Goal: Information Seeking & Learning: Learn about a topic

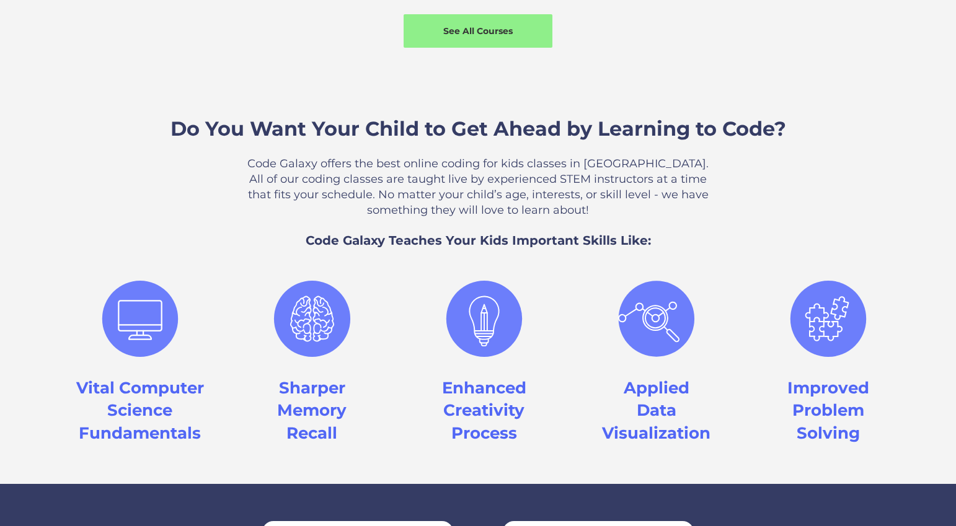
scroll to position [837, 0]
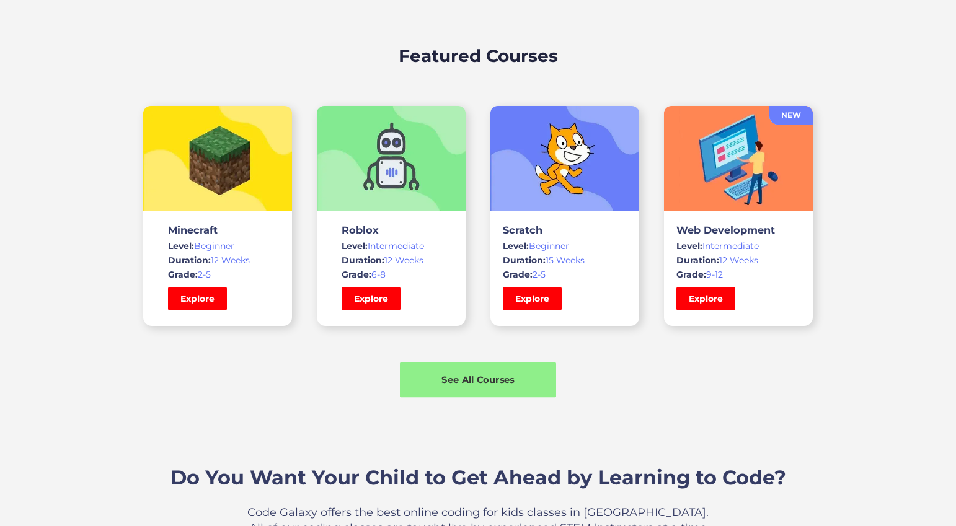
click at [479, 377] on div "See All Courses" at bounding box center [478, 379] width 156 height 13
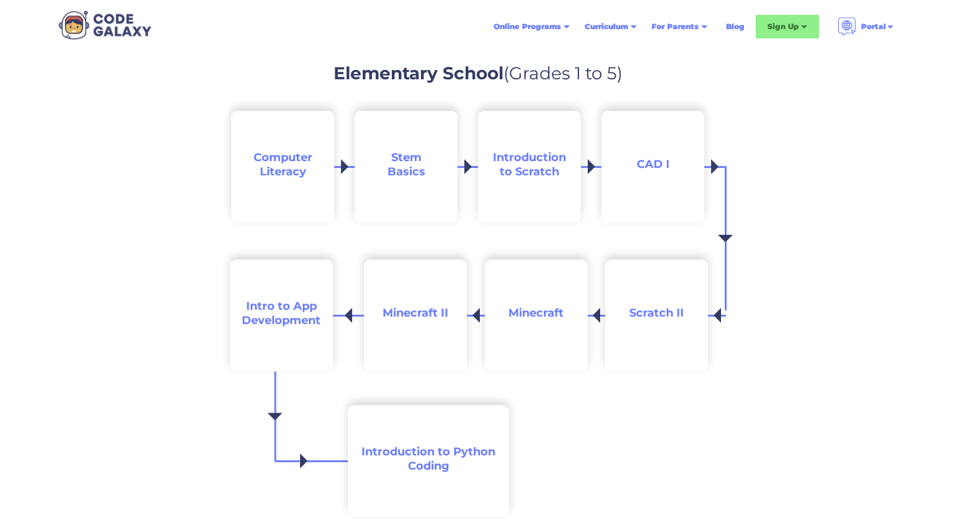
scroll to position [1170, 0]
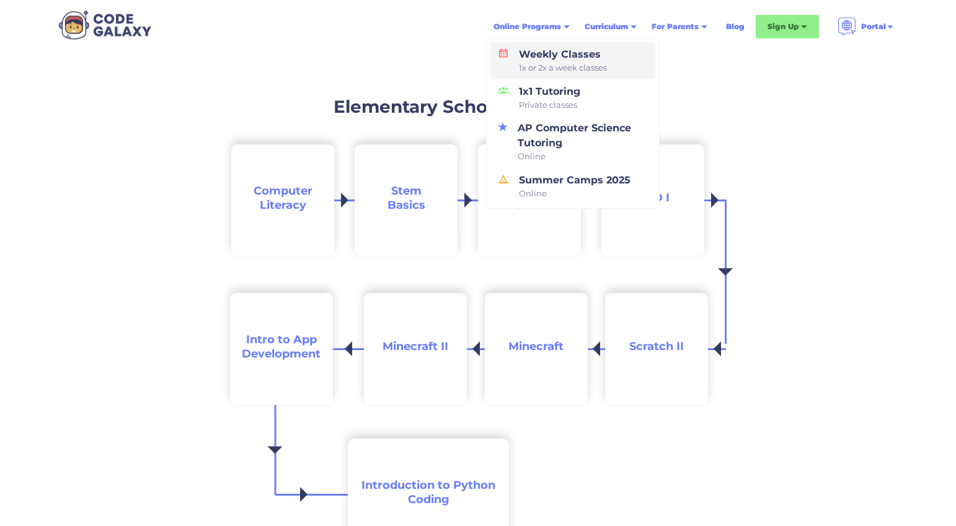
click at [552, 60] on div "Weekly Classes 1x or 2x a week classes" at bounding box center [560, 60] width 93 height 27
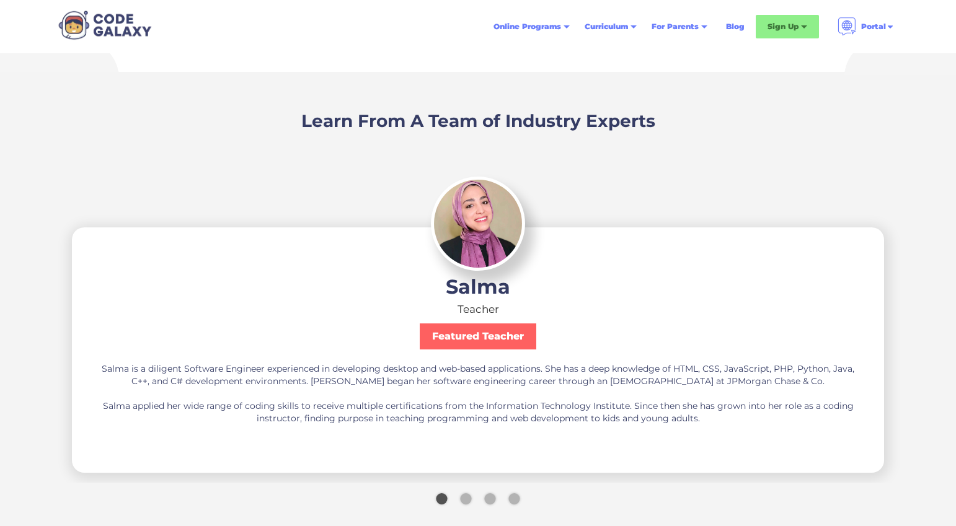
scroll to position [2169, 0]
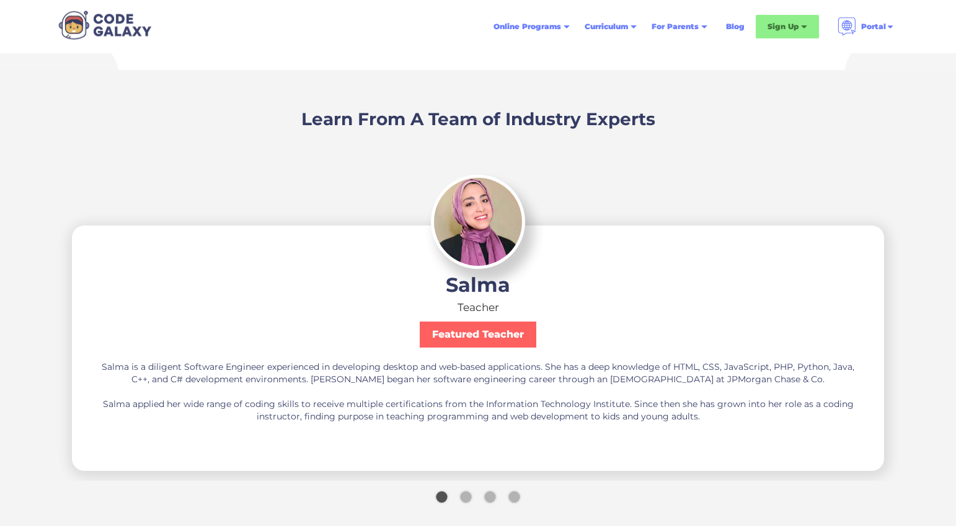
click at [469, 495] on div "Show slide 2 of 4" at bounding box center [465, 497] width 11 height 11
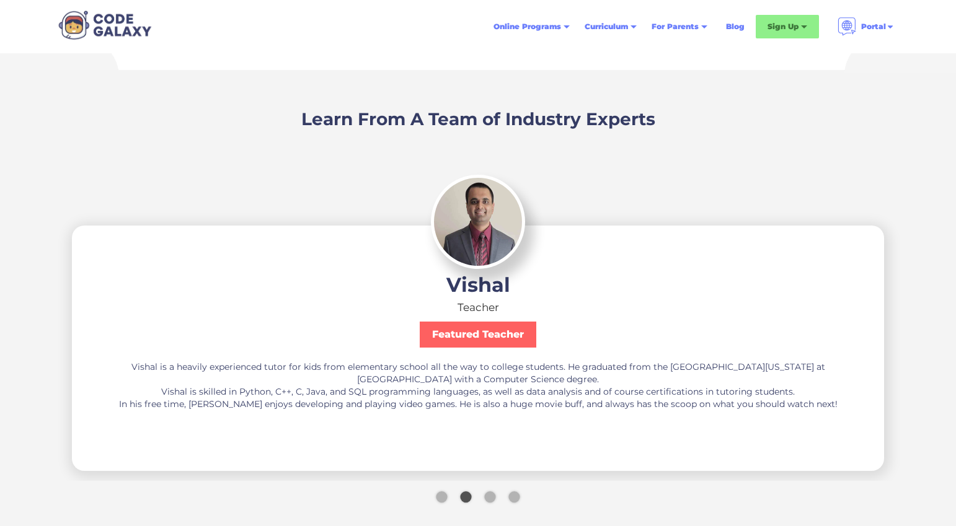
click at [489, 495] on div "Show slide 3 of 4" at bounding box center [489, 497] width 11 height 11
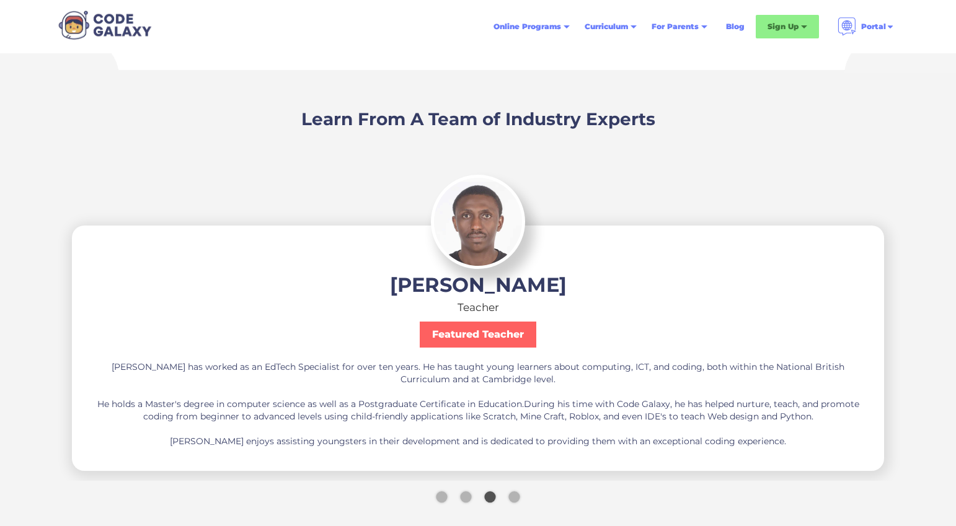
click at [510, 495] on div "Show slide 4 of 4" at bounding box center [513, 497] width 11 height 11
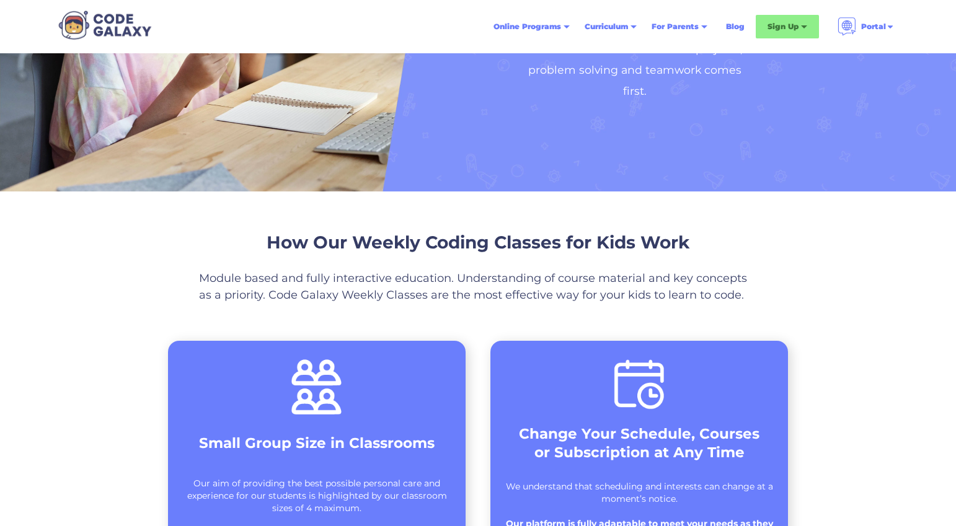
scroll to position [0, 0]
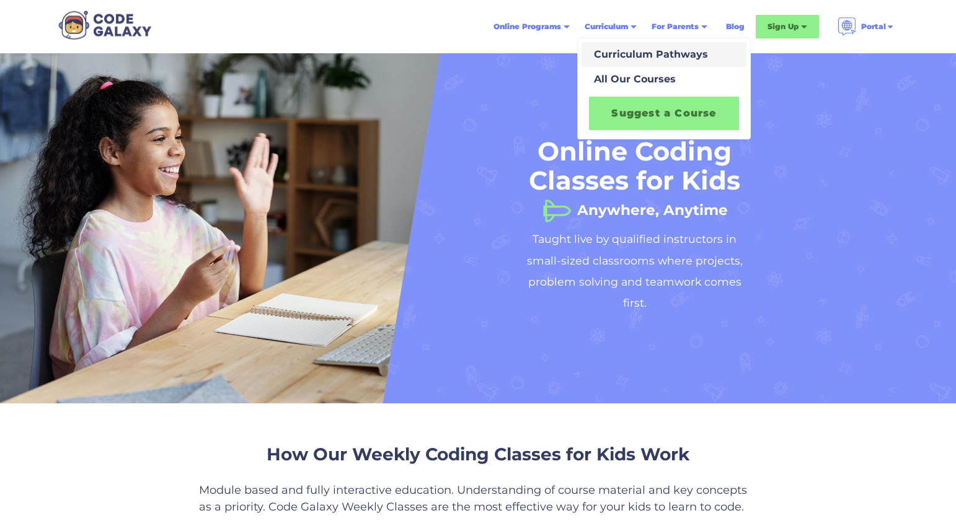
click at [626, 55] on div "Curriculum Pathways" at bounding box center [648, 54] width 119 height 15
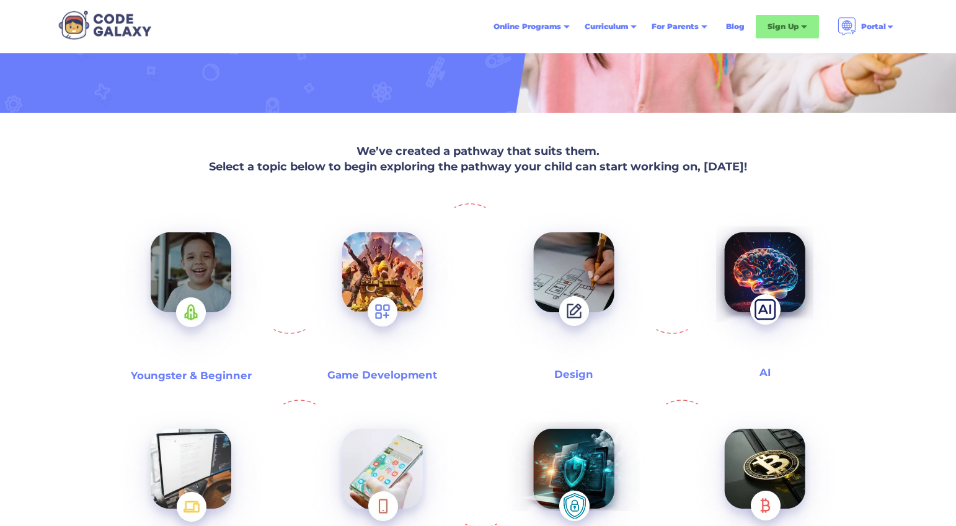
scroll to position [376, 0]
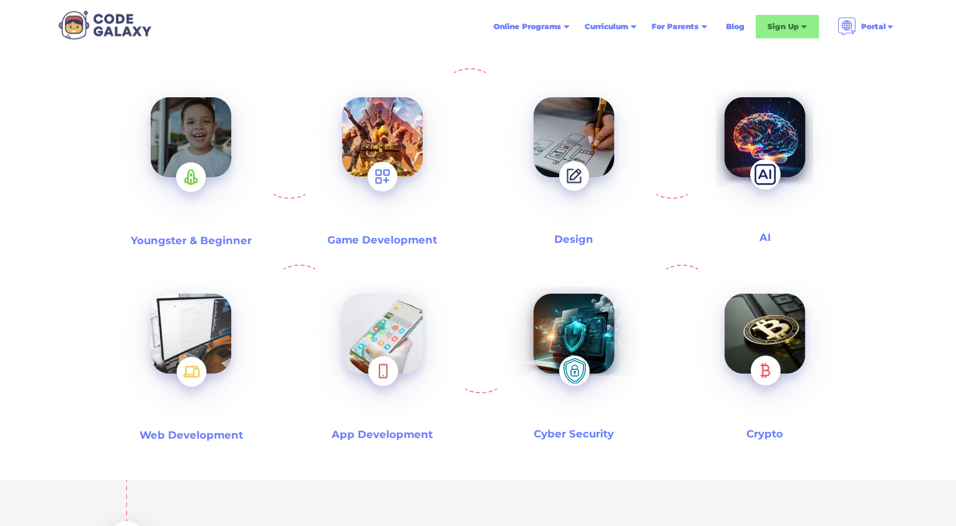
click at [200, 169] on img at bounding box center [191, 154] width 159 height 173
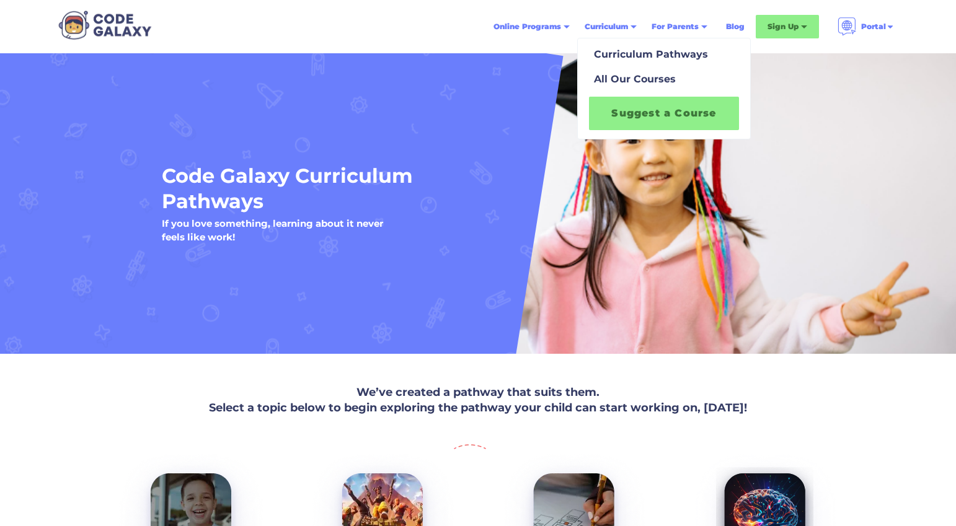
click at [630, 105] on link "Suggest a Course" at bounding box center [664, 113] width 150 height 33
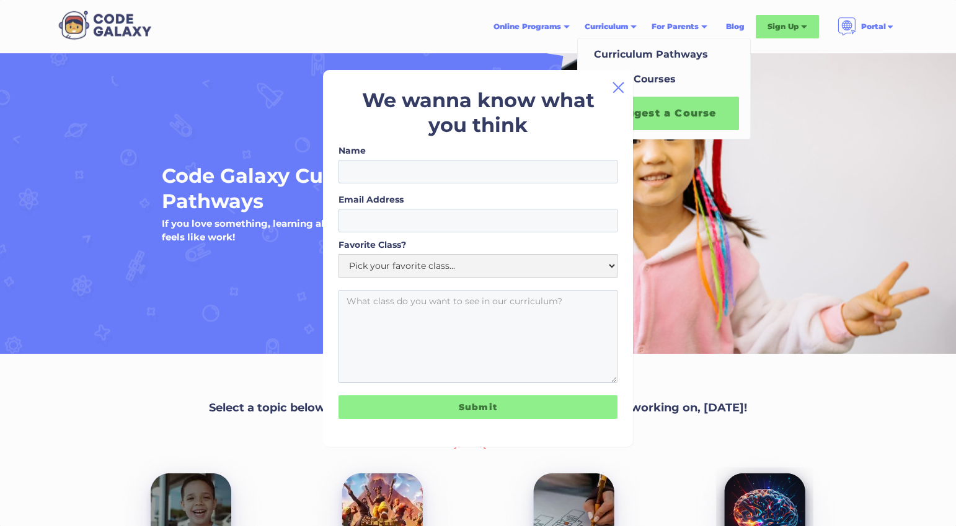
click at [616, 86] on img at bounding box center [618, 87] width 15 height 15
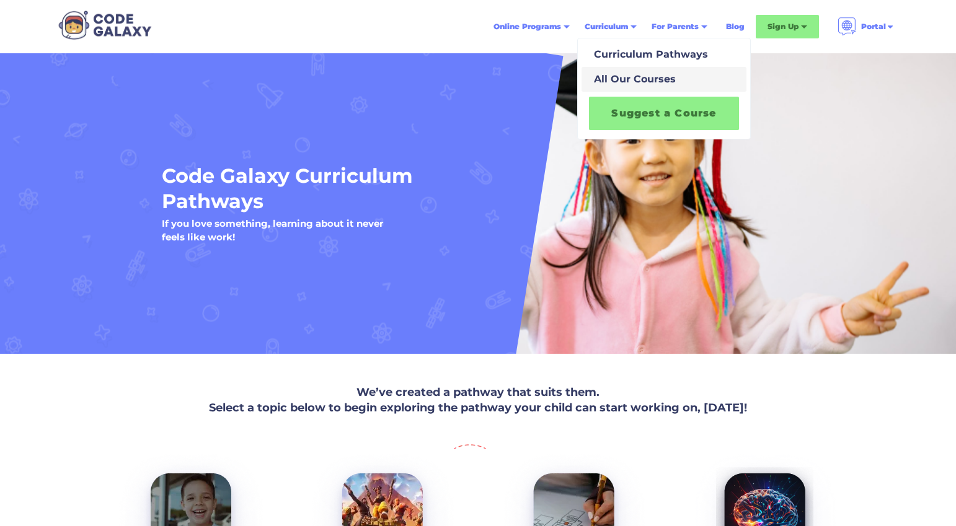
click at [625, 75] on div "All Our Courses" at bounding box center [632, 79] width 87 height 15
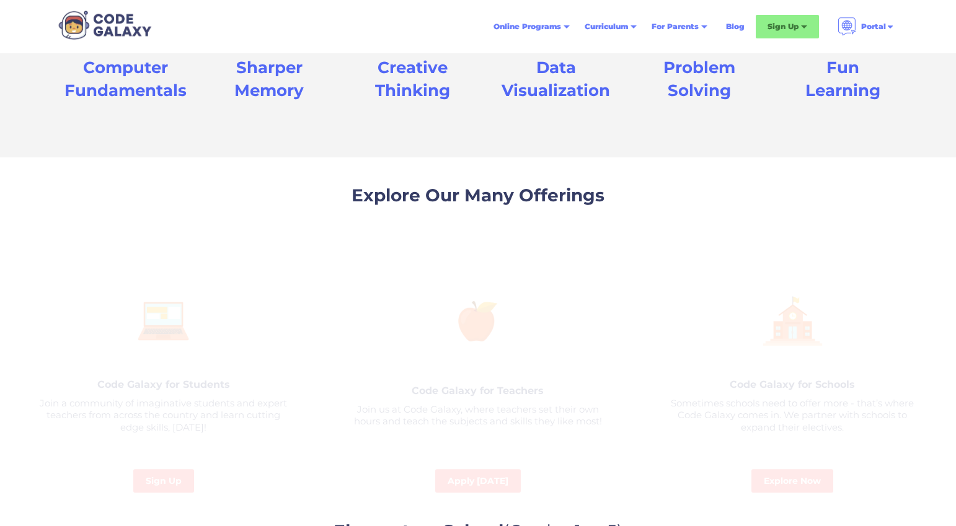
scroll to position [766, 0]
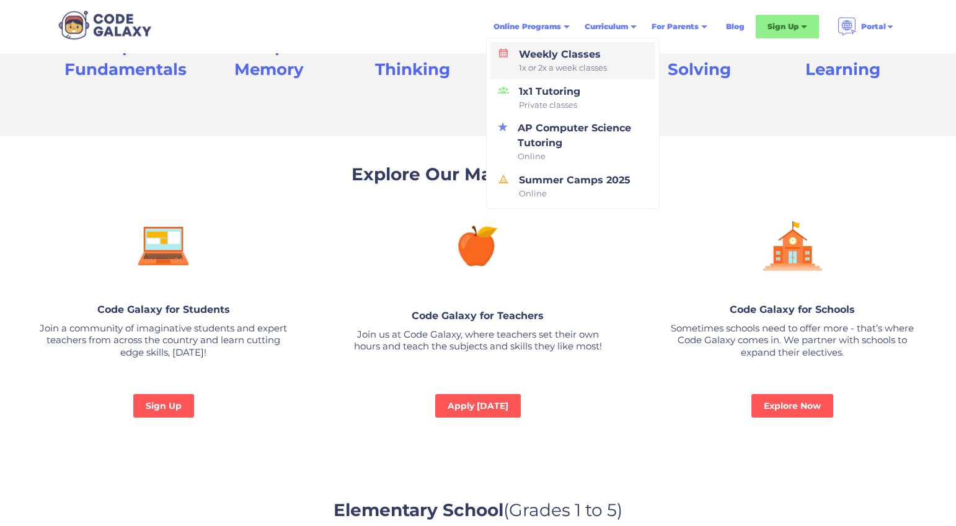
click at [540, 67] on span "1x or 2x a week classes" at bounding box center [563, 68] width 88 height 12
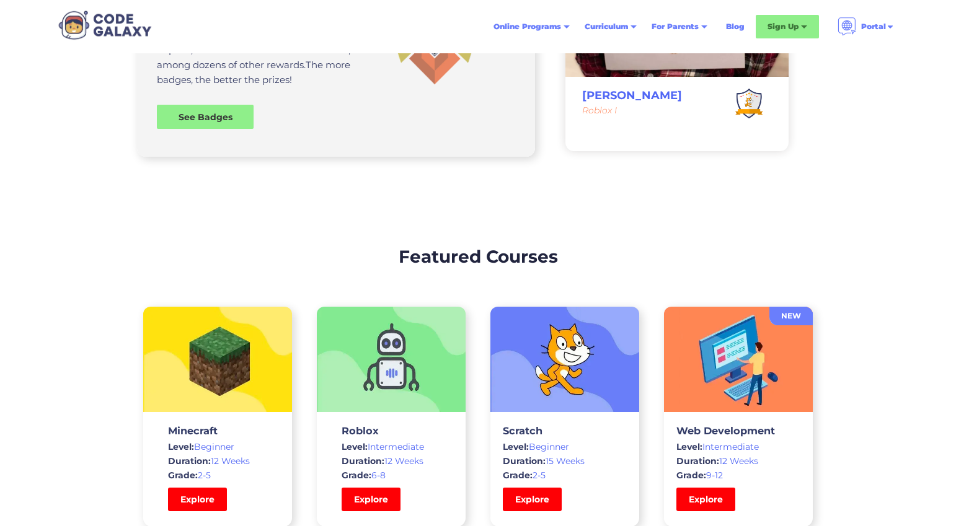
scroll to position [3506, 0]
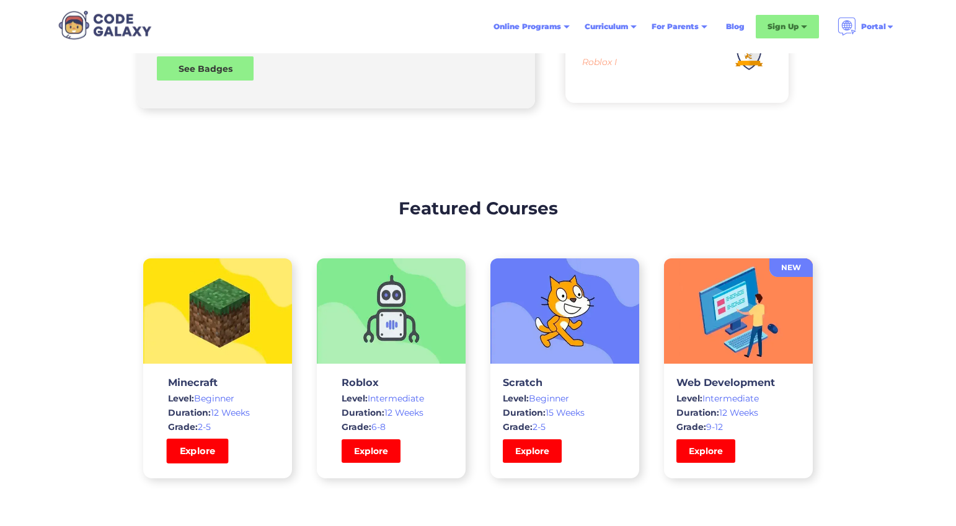
click at [223, 450] on link "Explore" at bounding box center [198, 451] width 62 height 25
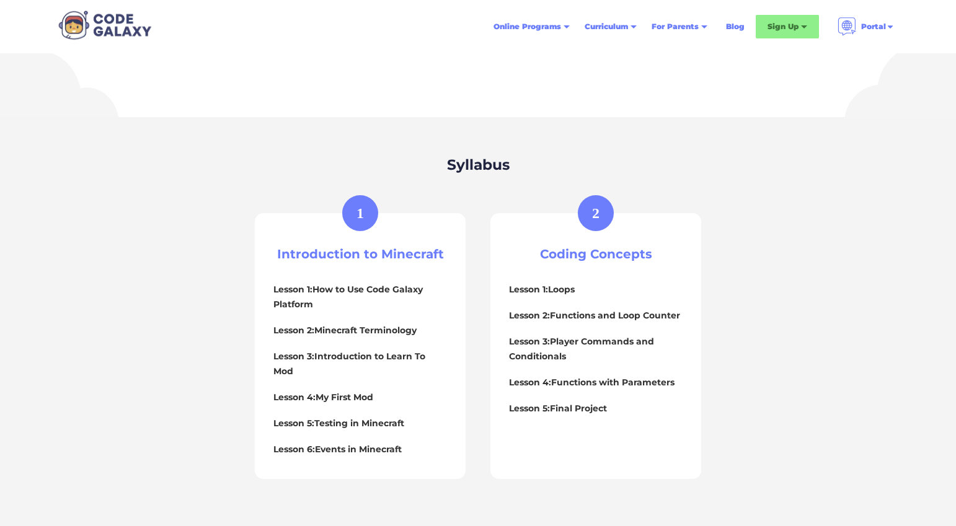
scroll to position [444, 0]
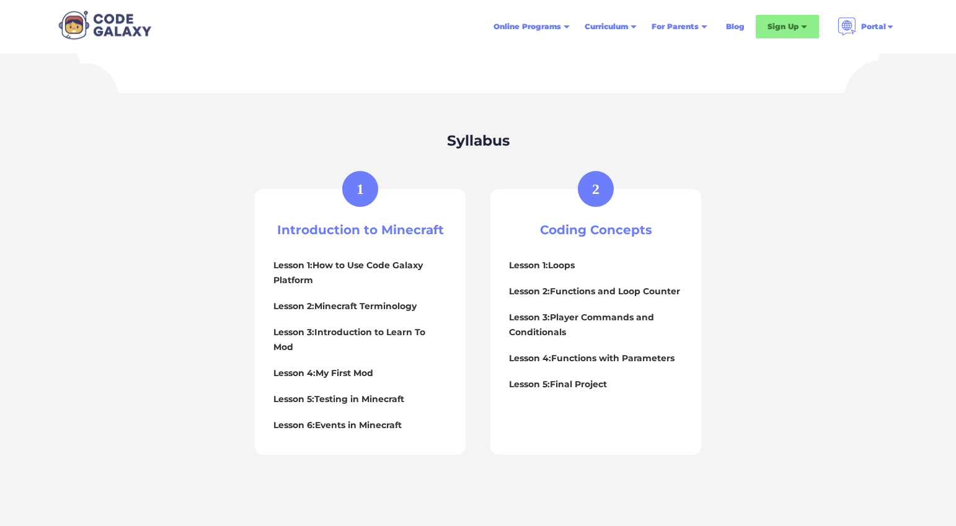
click at [361, 192] on div "1" at bounding box center [359, 189] width 7 height 15
click at [363, 223] on h3 "Introduction to Minecraft" at bounding box center [360, 230] width 174 height 15
click at [586, 232] on h3 "Coding Concepts" at bounding box center [596, 230] width 174 height 15
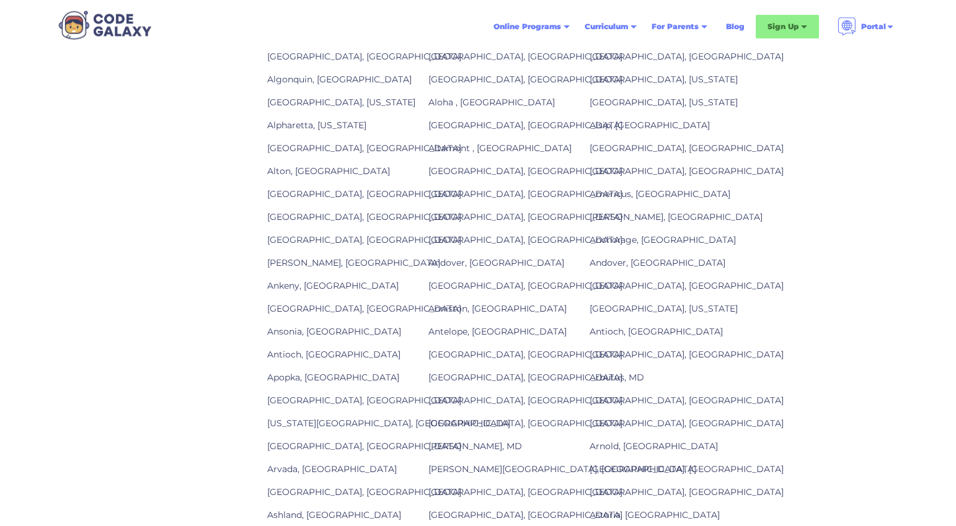
scroll to position [1494, 0]
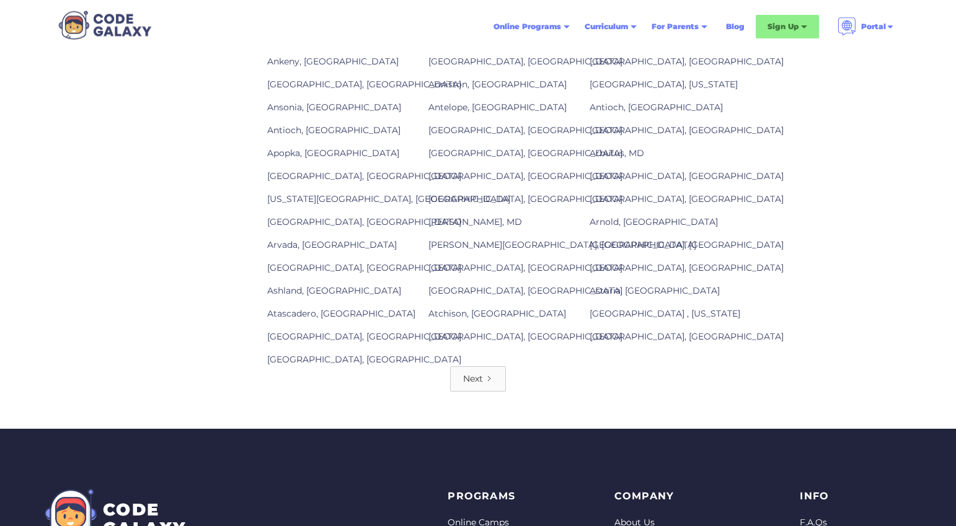
click at [495, 372] on link "Next" at bounding box center [478, 378] width 56 height 25
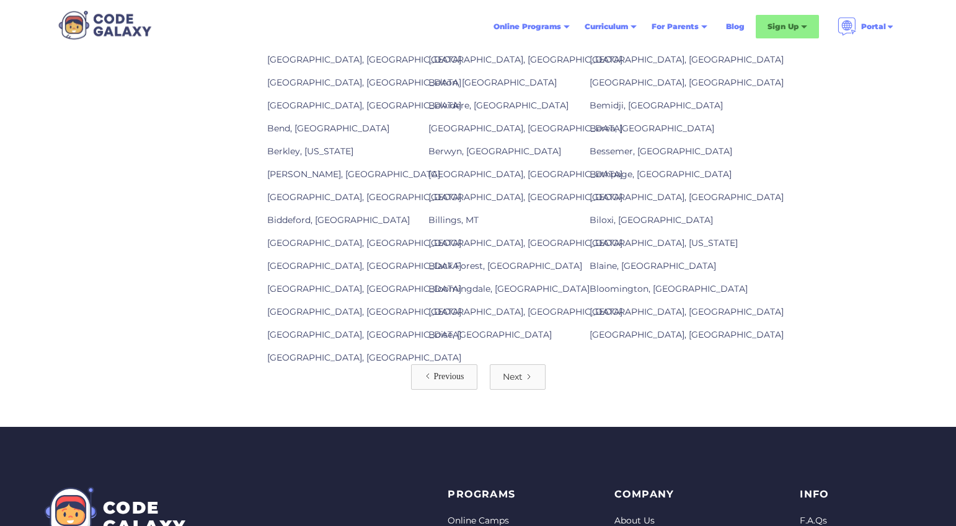
scroll to position [1496, 0]
click at [495, 372] on link "Next" at bounding box center [518, 376] width 56 height 25
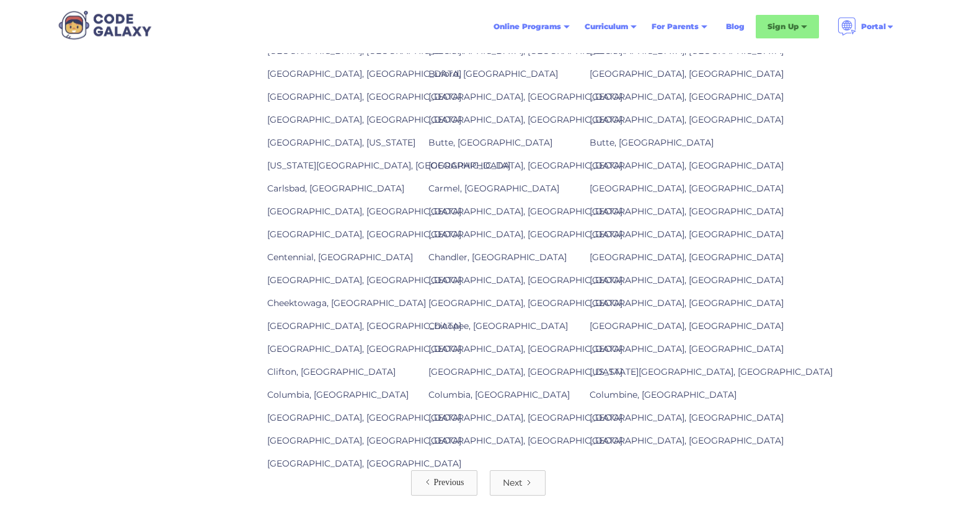
scroll to position [1390, 0]
click at [475, 389] on link "Columbia, SC" at bounding box center [498, 394] width 141 height 11
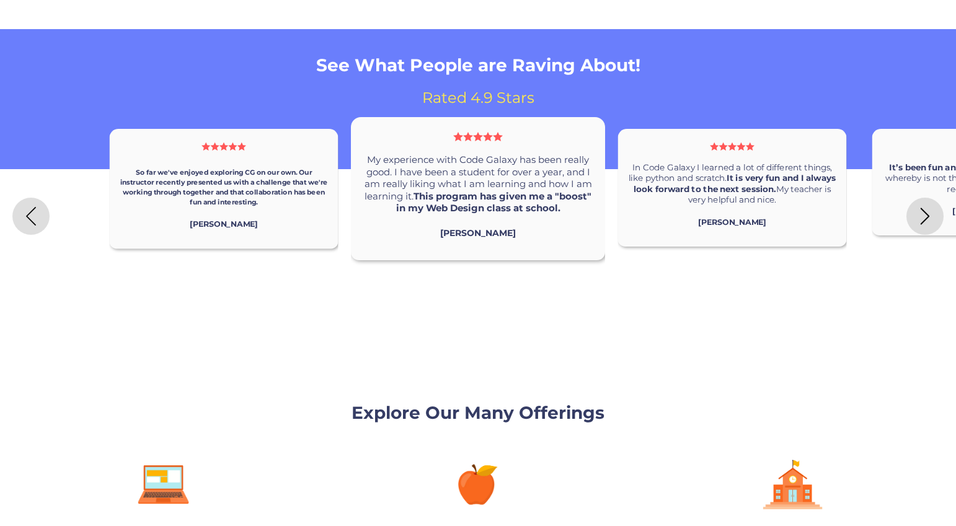
scroll to position [3380, 0]
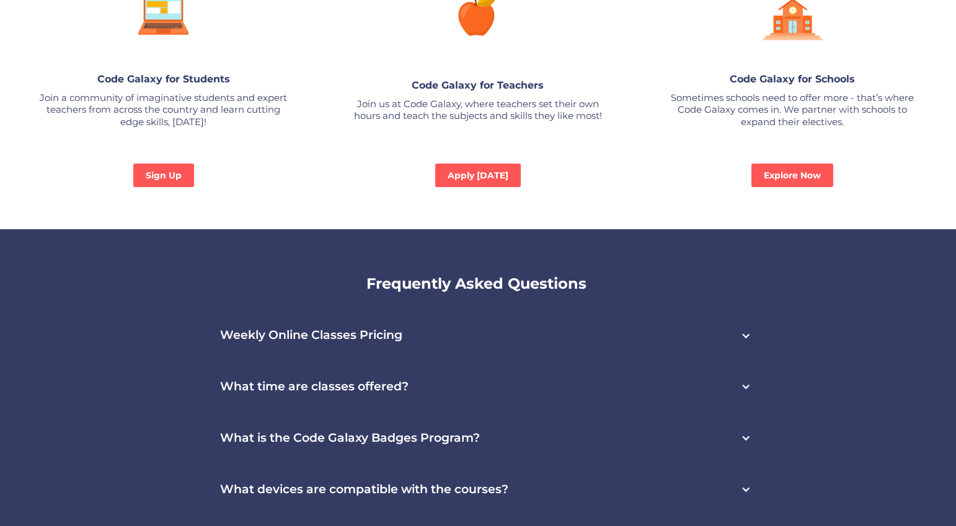
click at [387, 328] on h3 "Weekly Online Classes Pricing" at bounding box center [311, 335] width 182 height 14
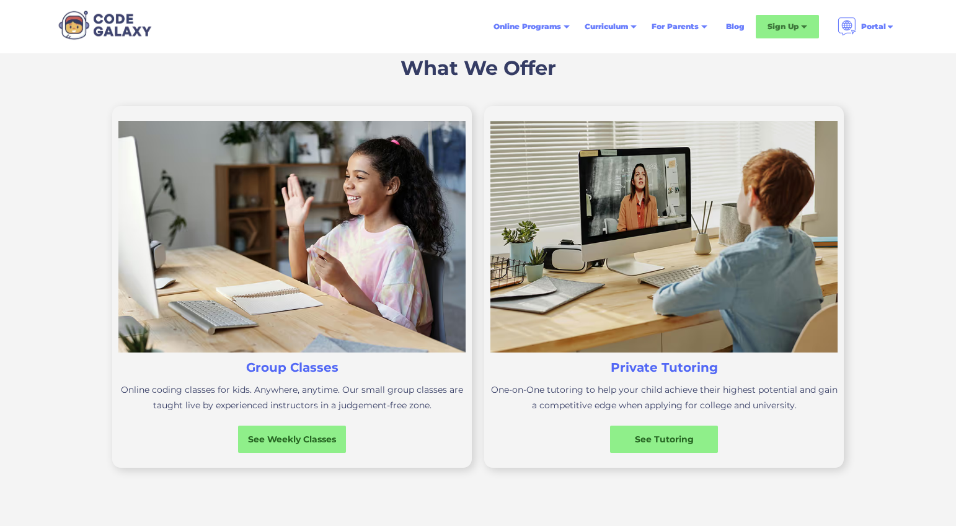
scroll to position [0, 0]
